Goal: Contribute content: Add original content to the website for others to see

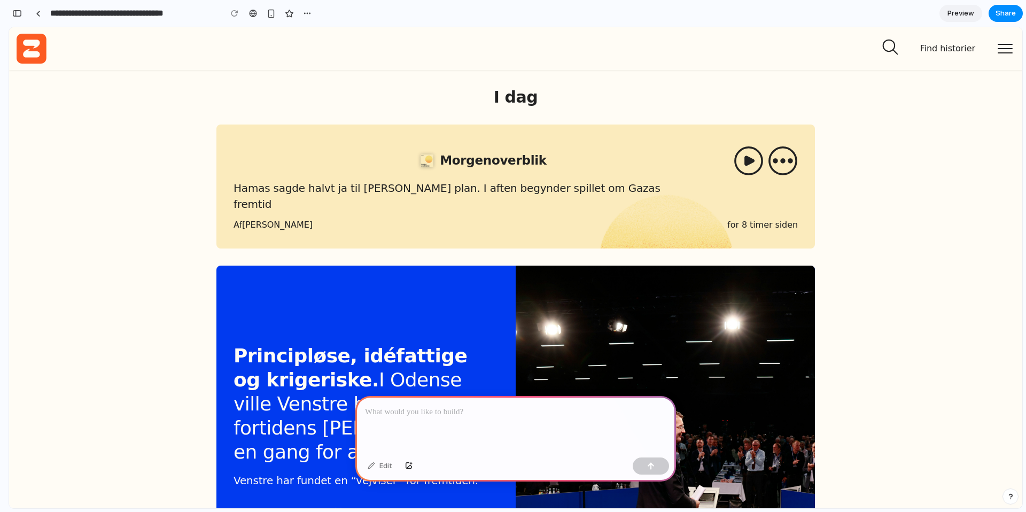
click at [406, 414] on p at bounding box center [515, 412] width 301 height 13
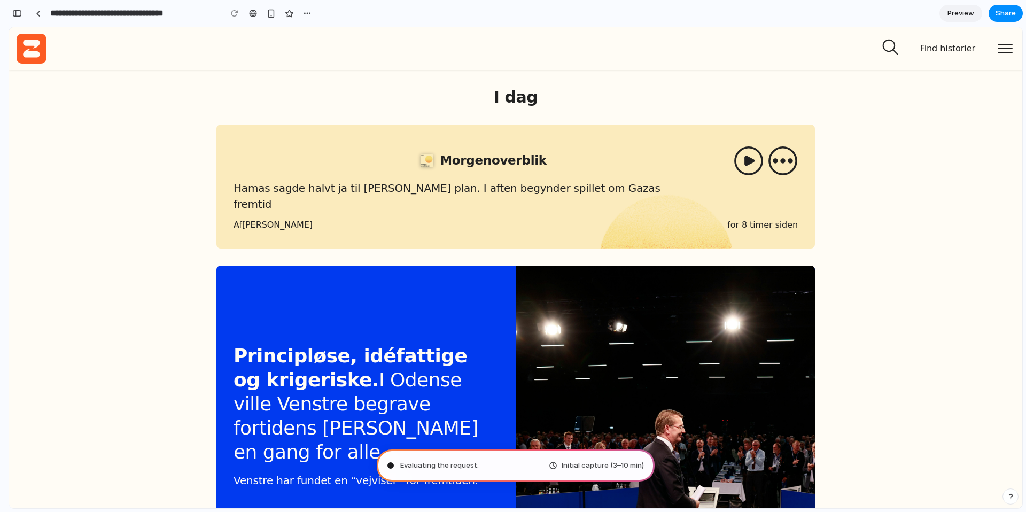
type input "**********"
